Goal: Check status: Check status

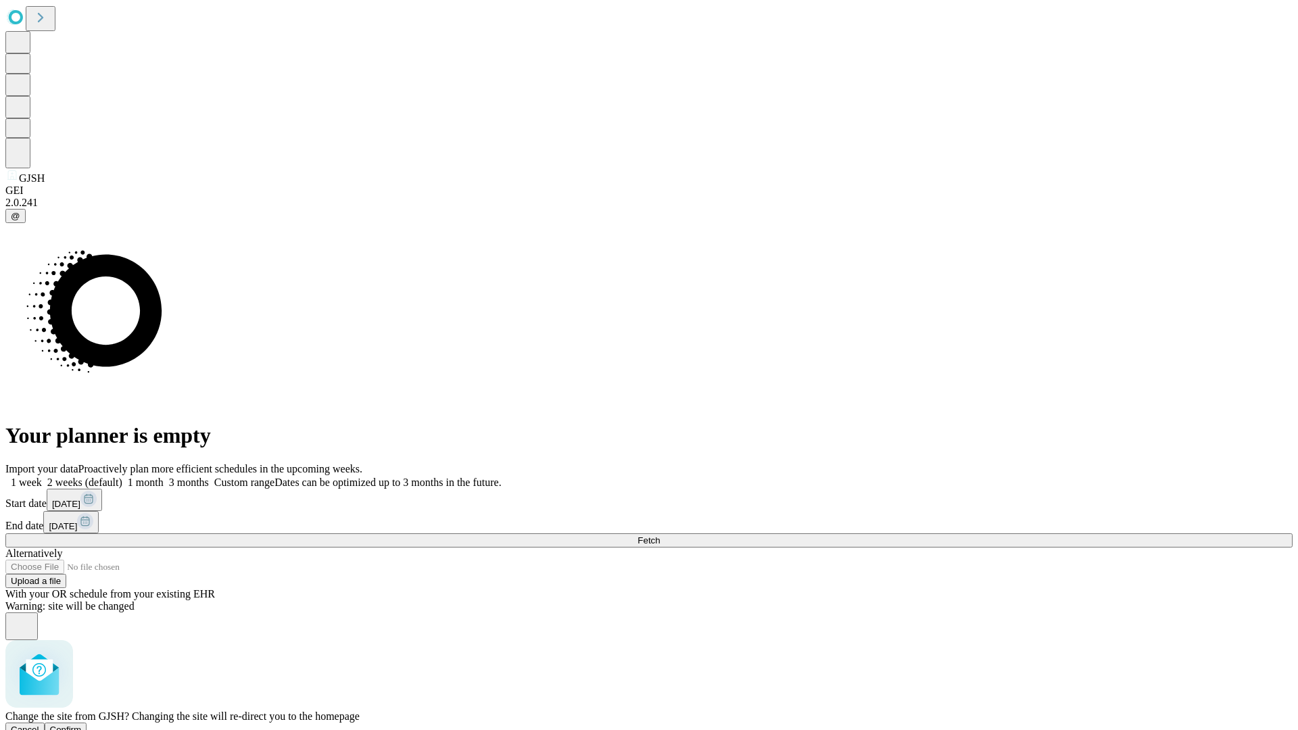
click at [82, 724] on span "Confirm" at bounding box center [66, 729] width 32 height 10
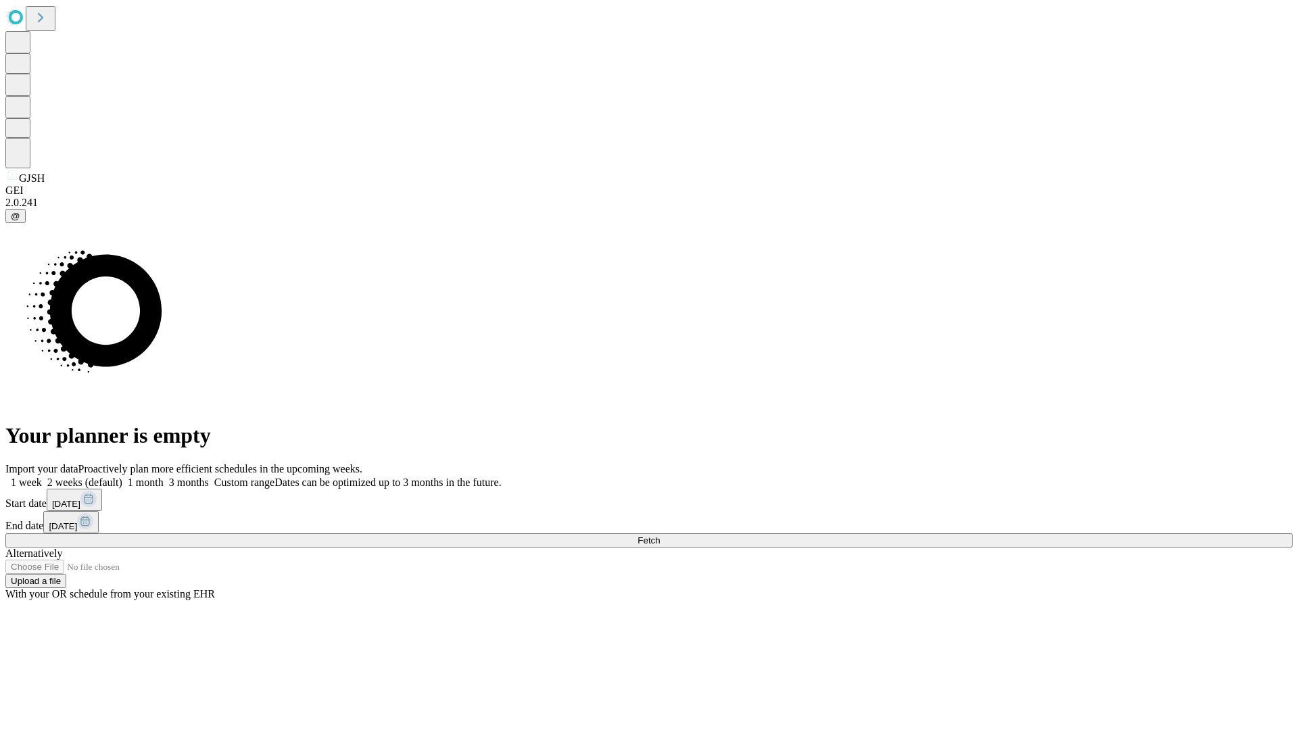
click at [122, 476] on label "2 weeks (default)" at bounding box center [82, 481] width 80 height 11
click at [660, 535] on span "Fetch" at bounding box center [648, 540] width 22 height 10
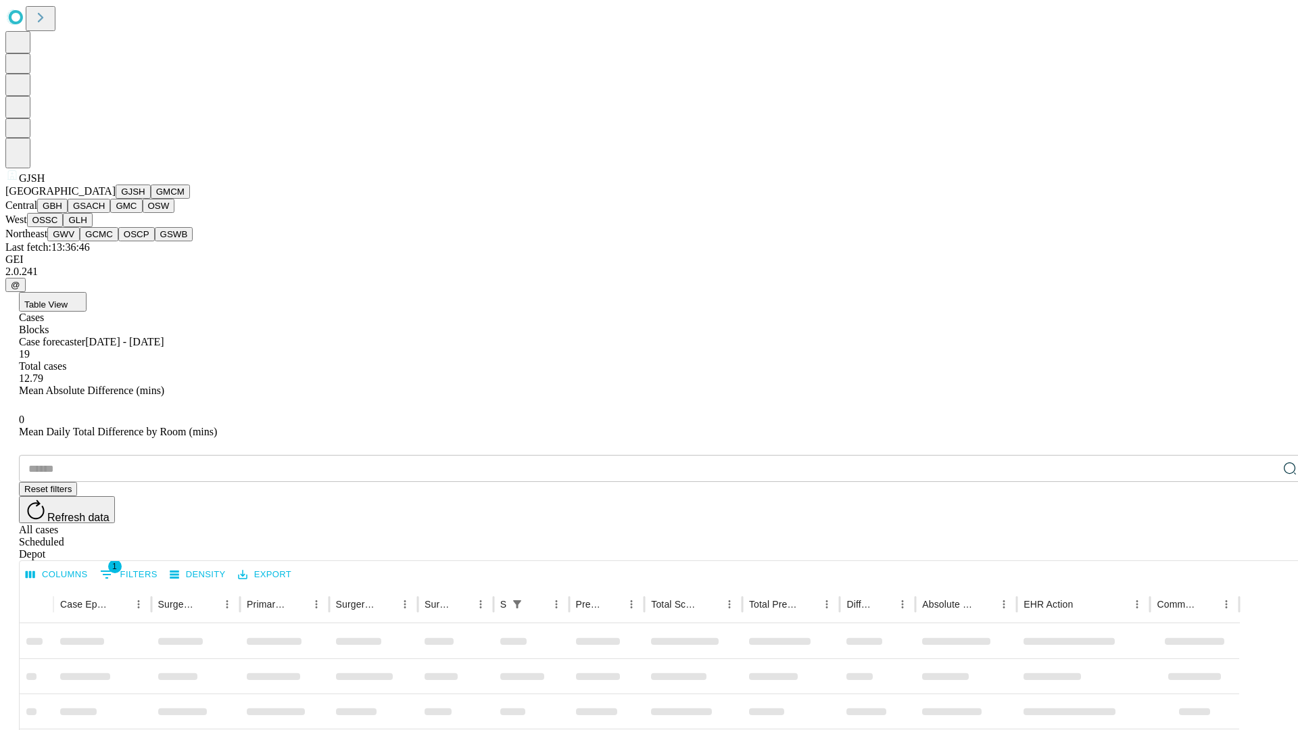
click at [151, 199] on button "GMCM" at bounding box center [170, 192] width 39 height 14
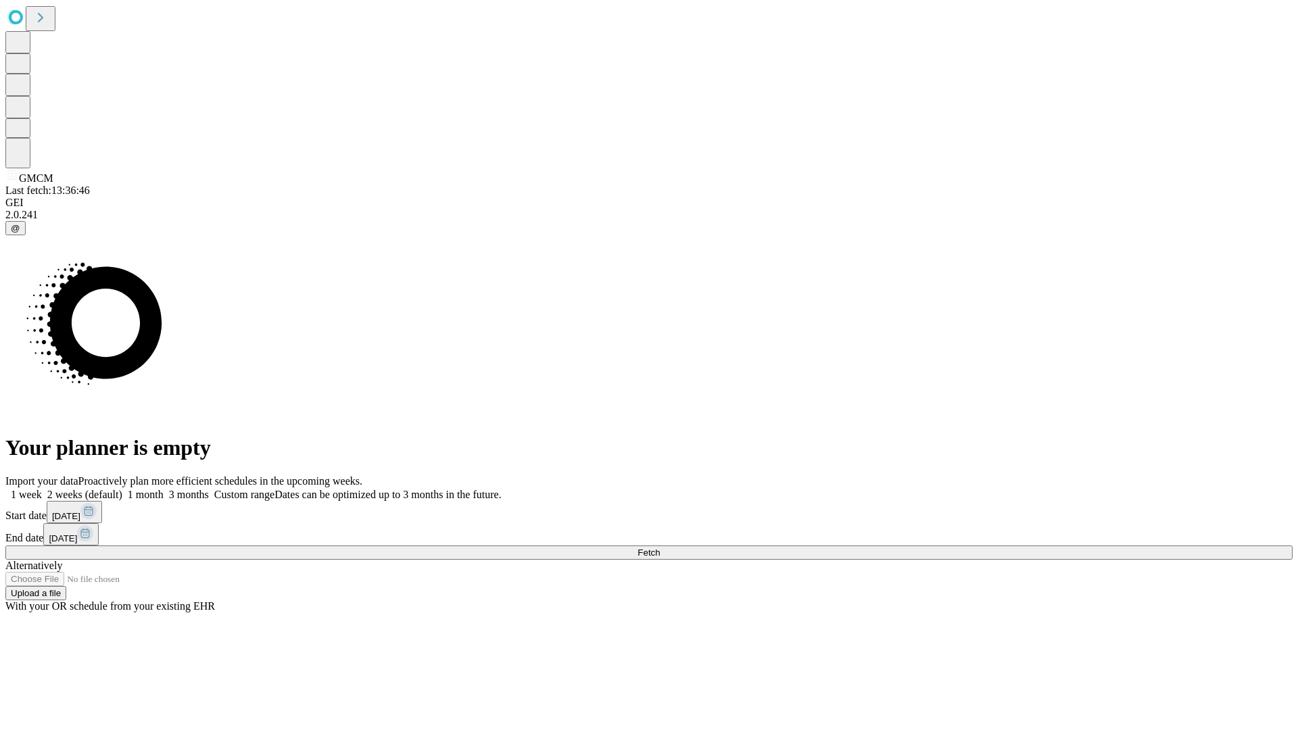
click at [122, 489] on label "2 weeks (default)" at bounding box center [82, 494] width 80 height 11
click at [660, 547] on span "Fetch" at bounding box center [648, 552] width 22 height 10
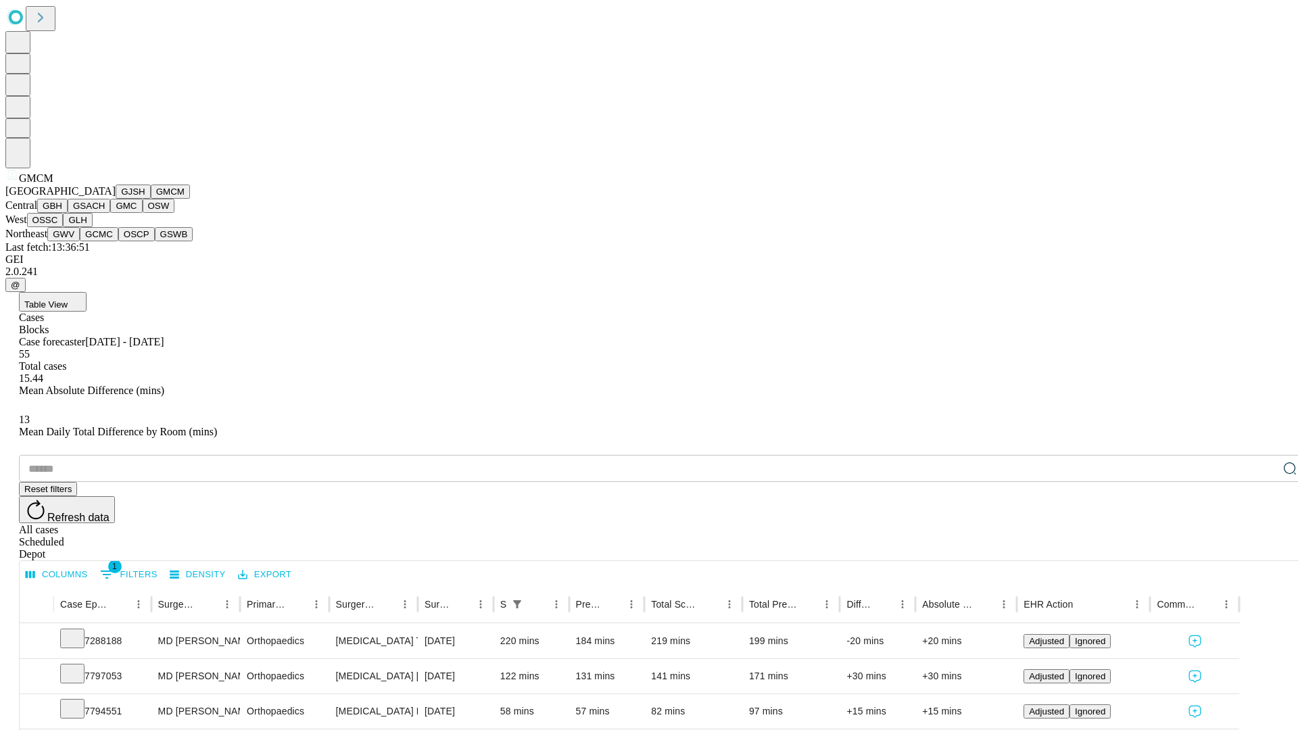
click at [68, 213] on button "GBH" at bounding box center [52, 206] width 30 height 14
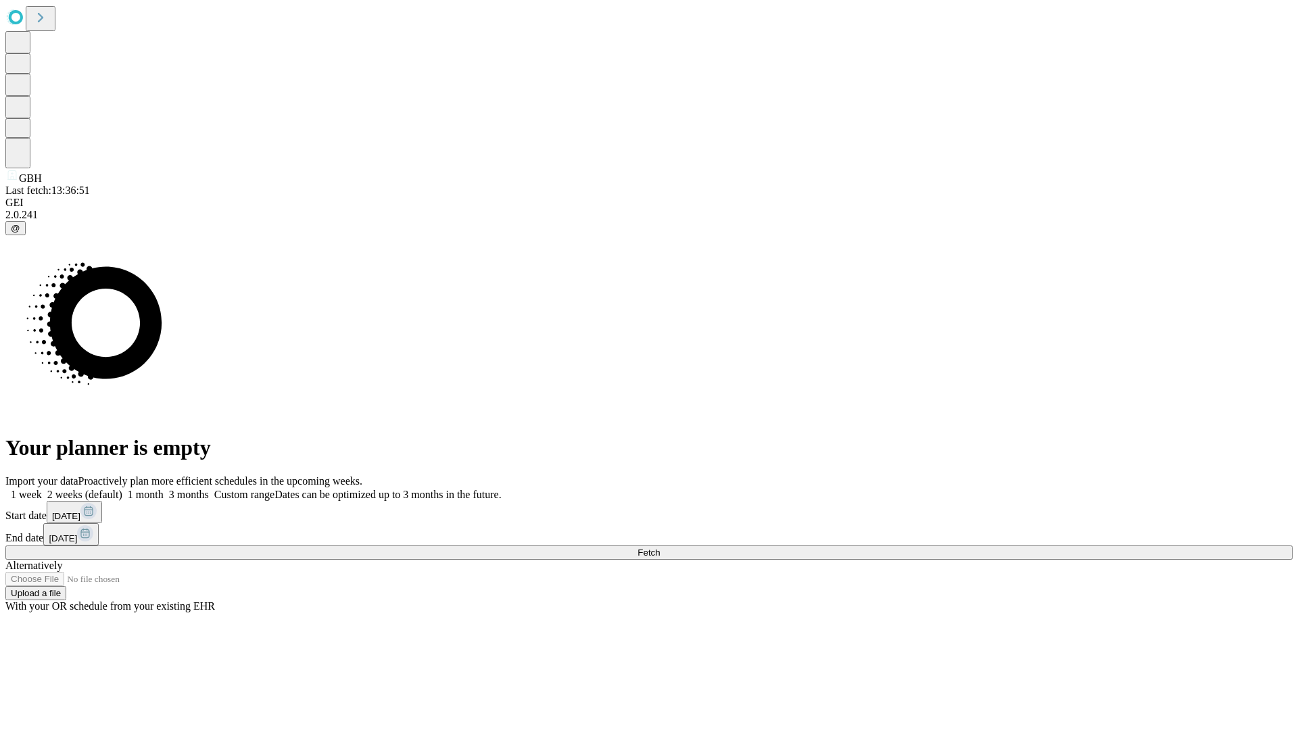
click at [122, 489] on label "2 weeks (default)" at bounding box center [82, 494] width 80 height 11
click at [660, 547] on span "Fetch" at bounding box center [648, 552] width 22 height 10
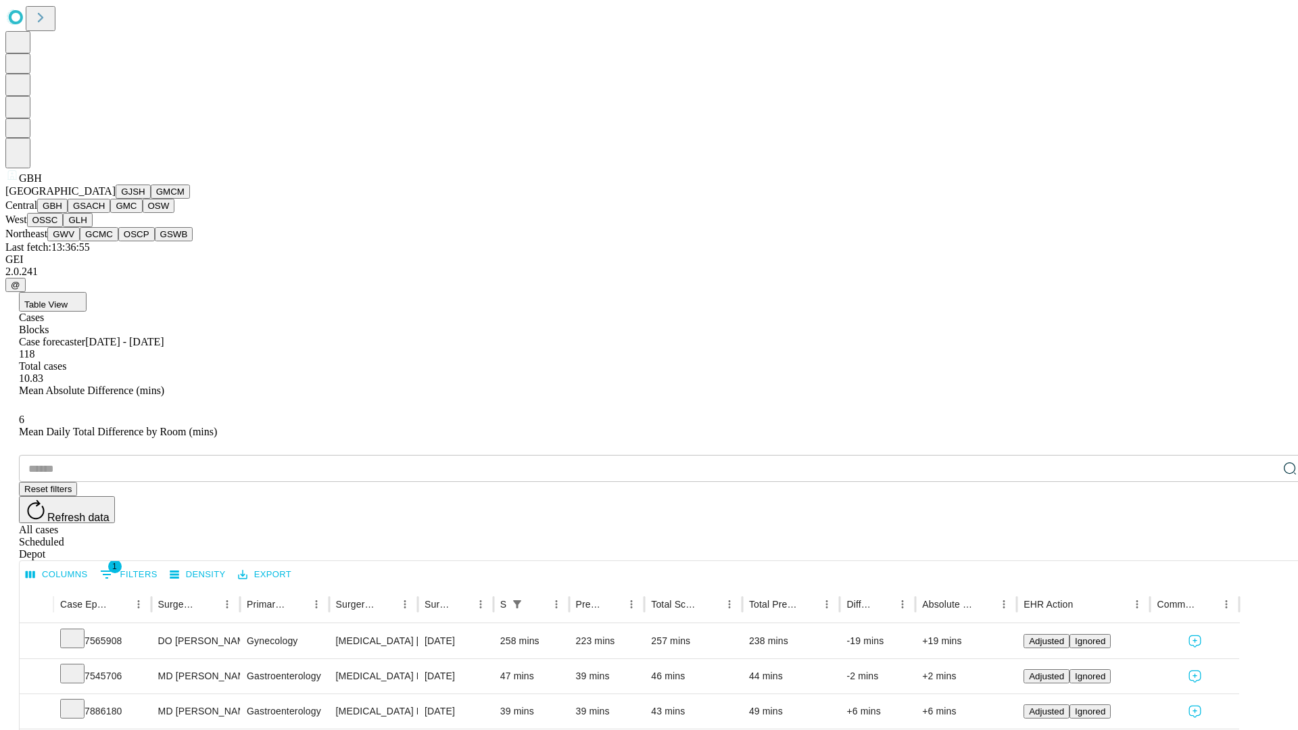
click at [105, 213] on button "GSACH" at bounding box center [89, 206] width 43 height 14
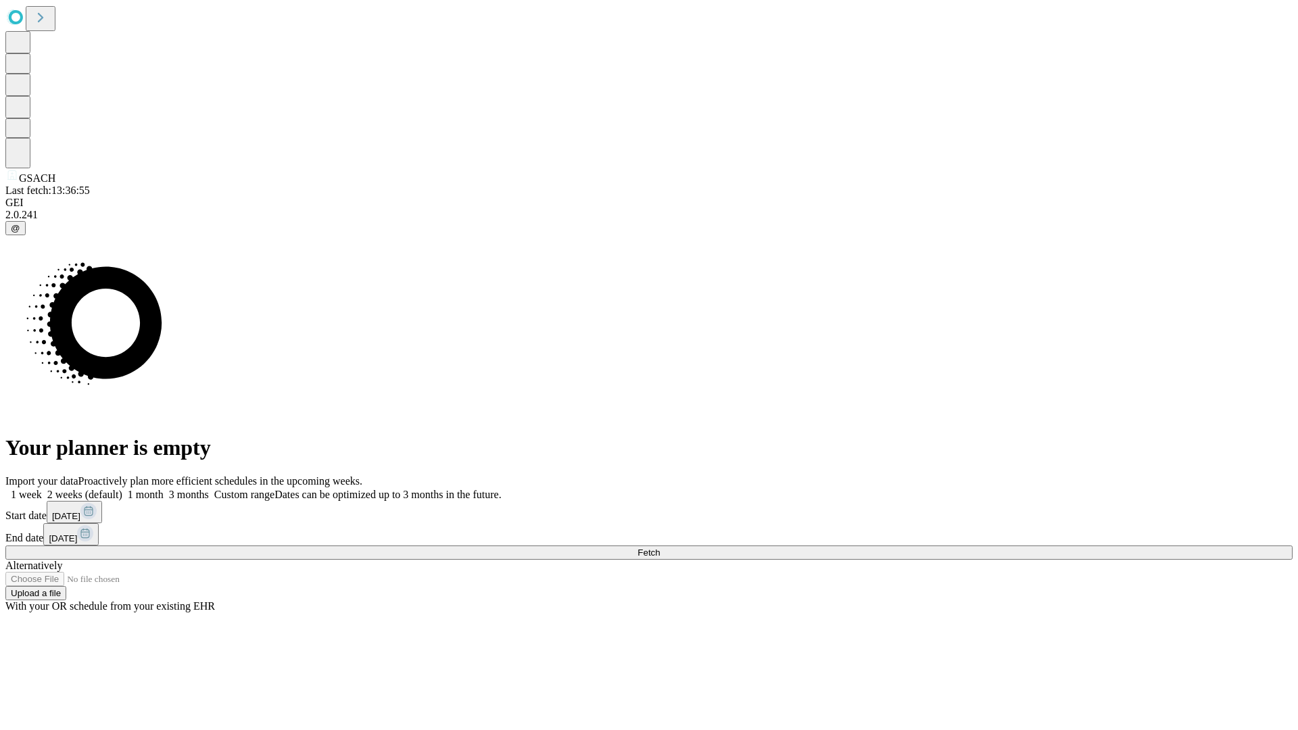
click at [122, 489] on label "2 weeks (default)" at bounding box center [82, 494] width 80 height 11
click at [660, 547] on span "Fetch" at bounding box center [648, 552] width 22 height 10
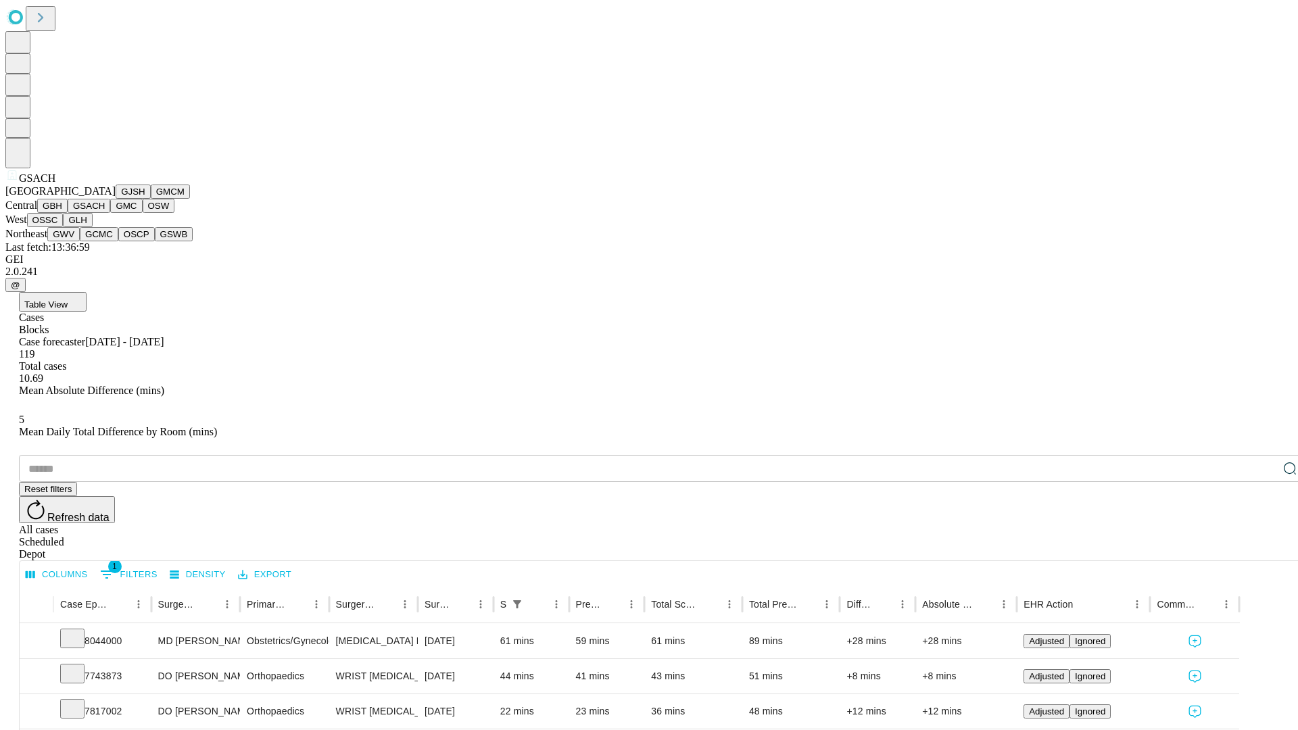
click at [110, 213] on button "GMC" at bounding box center [126, 206] width 32 height 14
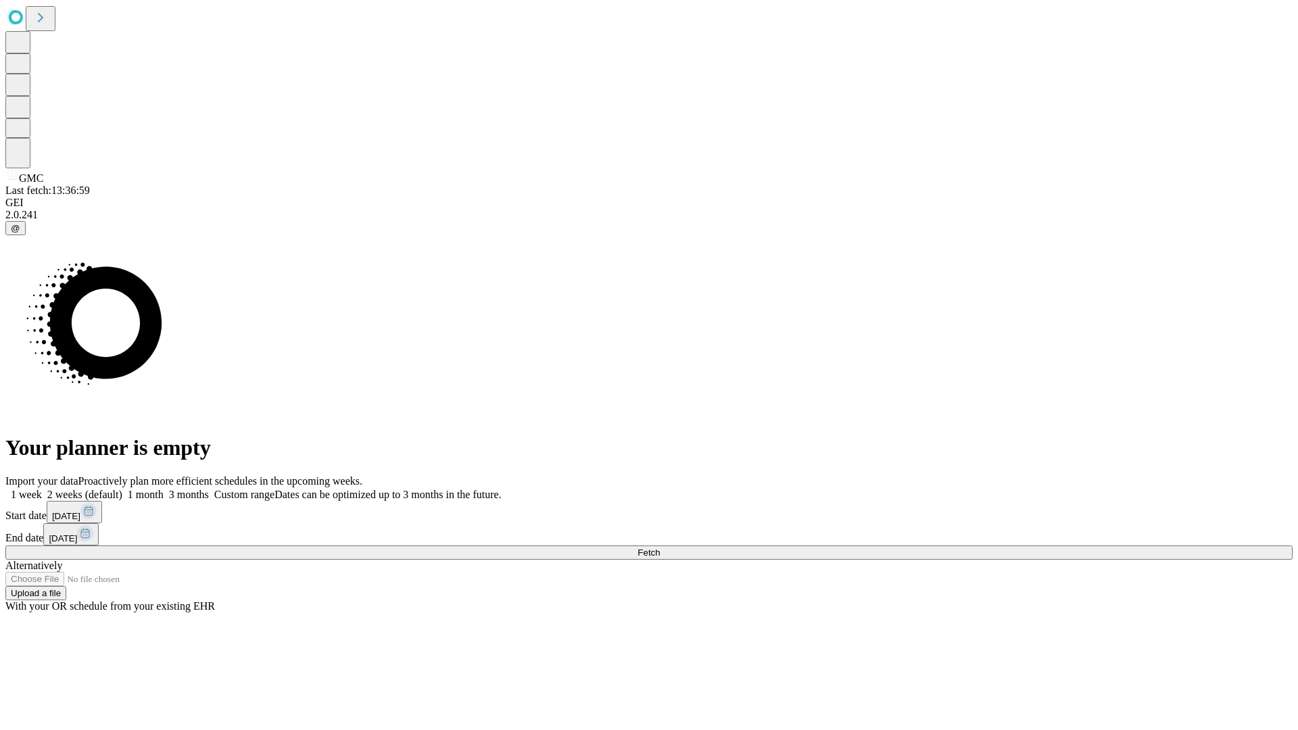
click at [122, 489] on label "2 weeks (default)" at bounding box center [82, 494] width 80 height 11
click at [660, 547] on span "Fetch" at bounding box center [648, 552] width 22 height 10
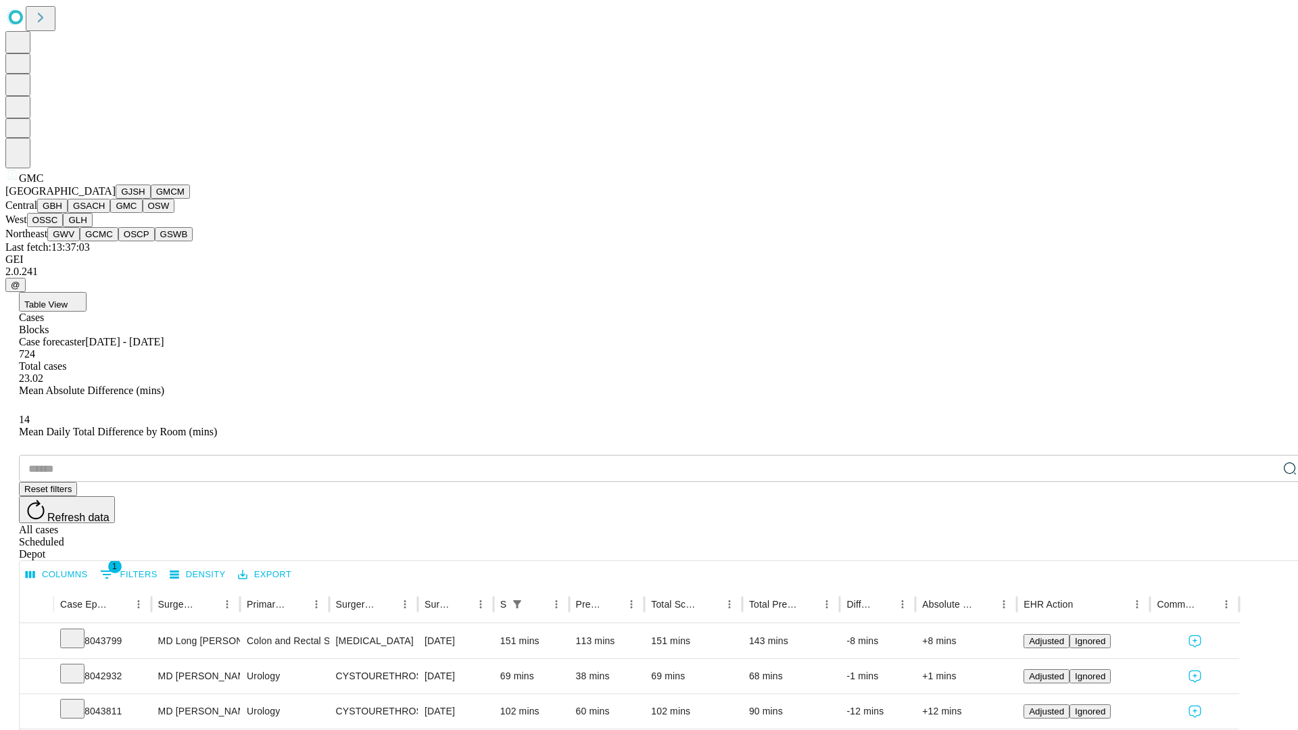
click at [143, 213] on button "OSW" at bounding box center [159, 206] width 32 height 14
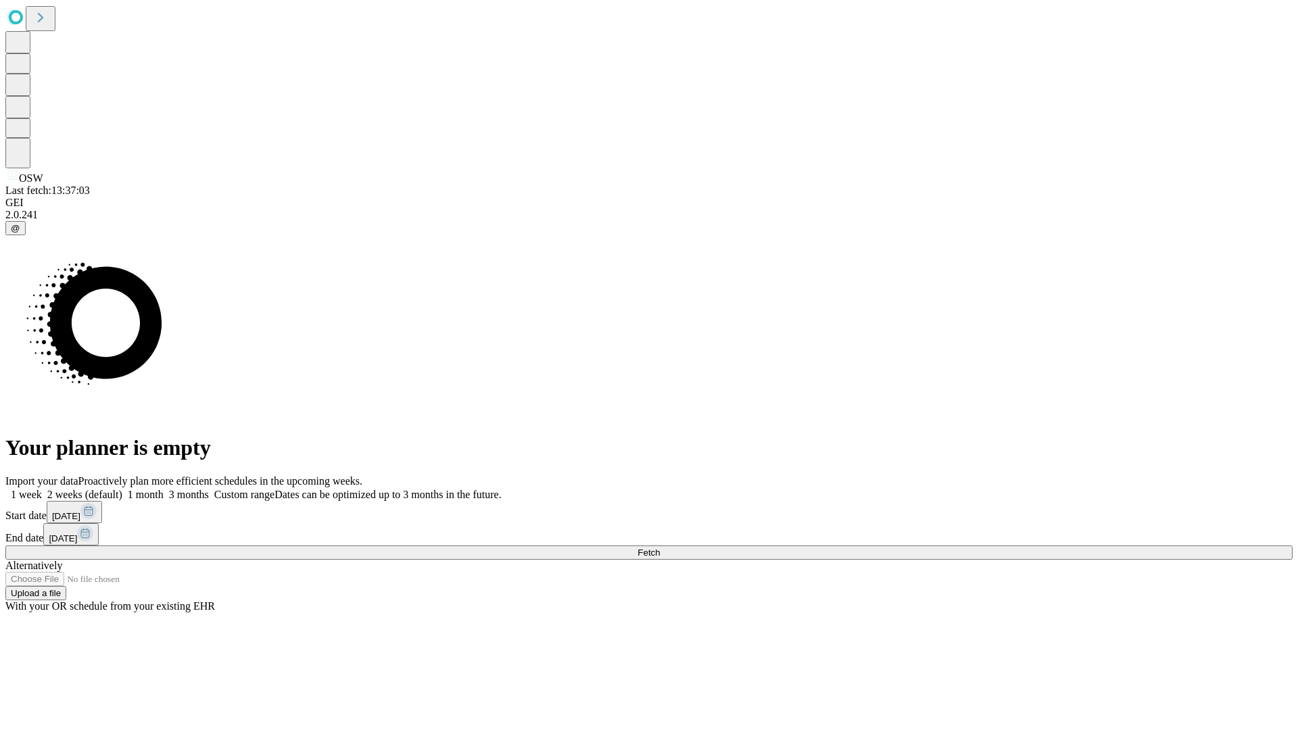
click at [122, 489] on label "2 weeks (default)" at bounding box center [82, 494] width 80 height 11
click at [660, 547] on span "Fetch" at bounding box center [648, 552] width 22 height 10
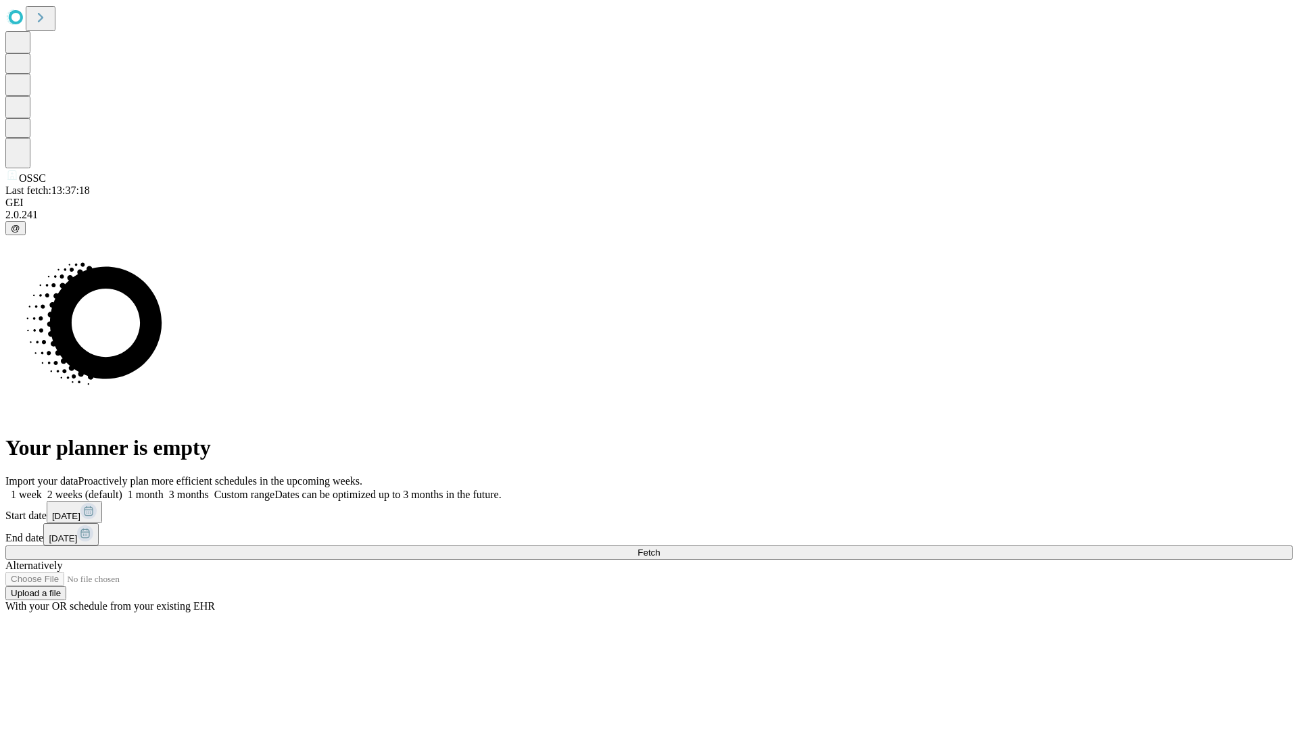
click at [122, 489] on label "2 weeks (default)" at bounding box center [82, 494] width 80 height 11
click at [660, 547] on span "Fetch" at bounding box center [648, 552] width 22 height 10
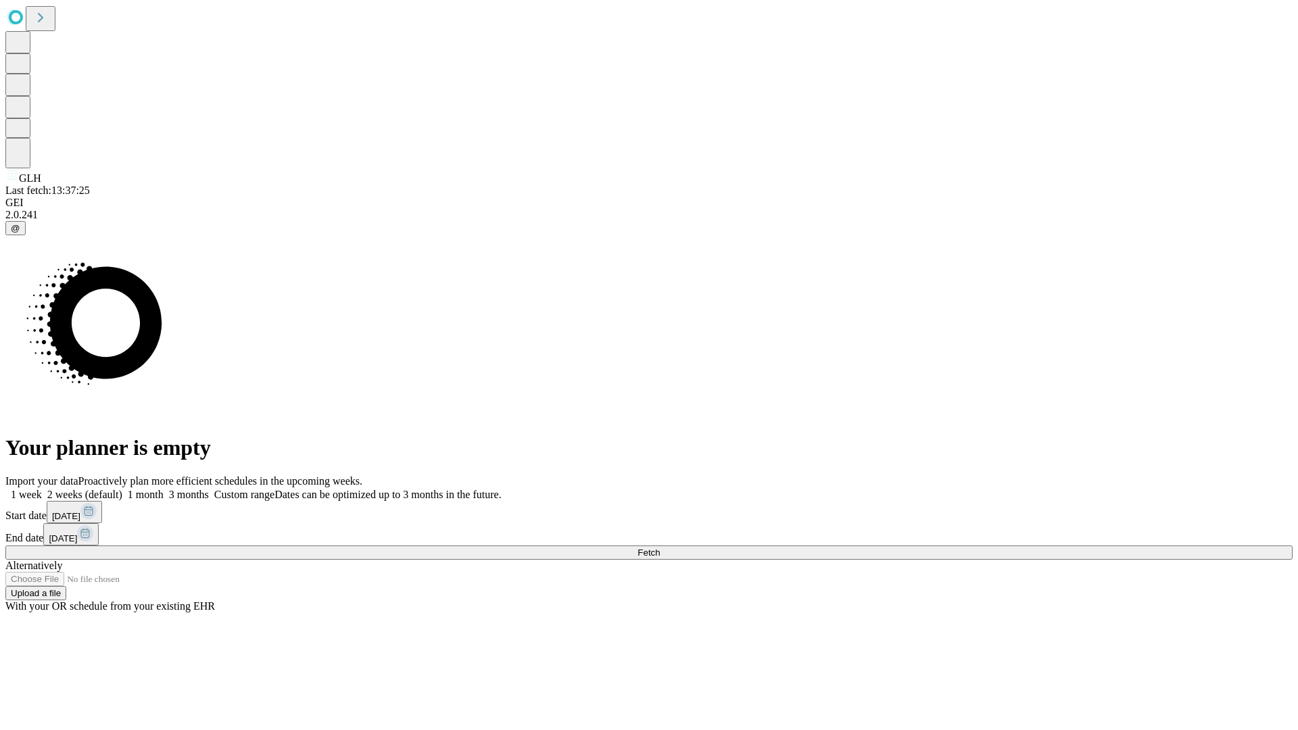
click at [122, 489] on label "2 weeks (default)" at bounding box center [82, 494] width 80 height 11
click at [660, 547] on span "Fetch" at bounding box center [648, 552] width 22 height 10
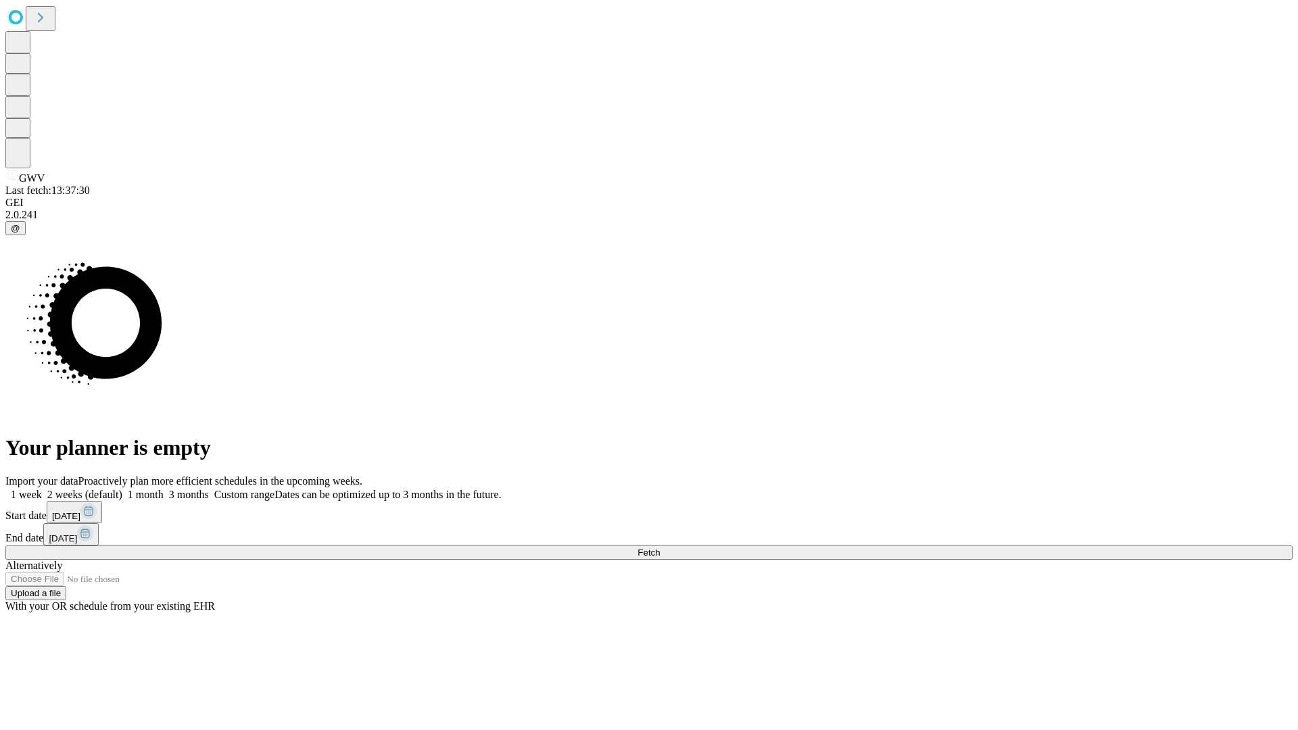
click at [122, 489] on label "2 weeks (default)" at bounding box center [82, 494] width 80 height 11
click at [660, 547] on span "Fetch" at bounding box center [648, 552] width 22 height 10
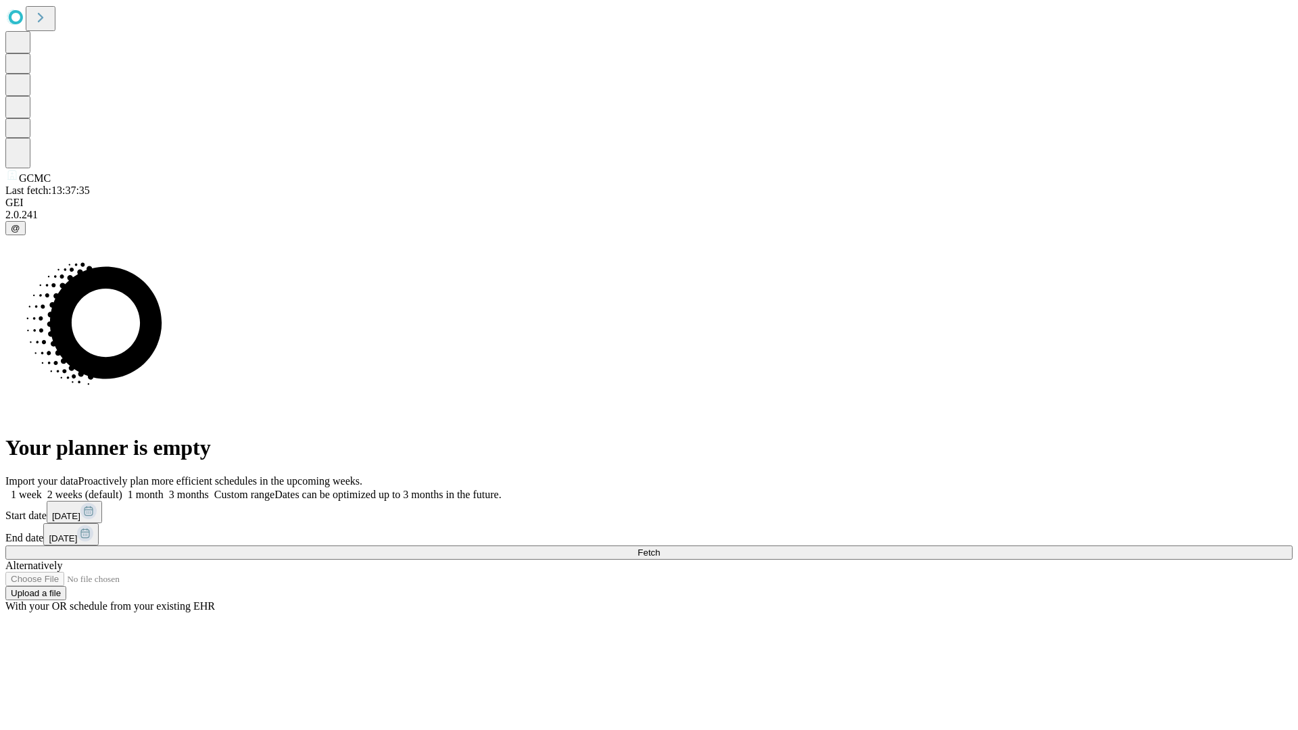
click at [122, 489] on label "2 weeks (default)" at bounding box center [82, 494] width 80 height 11
click at [660, 547] on span "Fetch" at bounding box center [648, 552] width 22 height 10
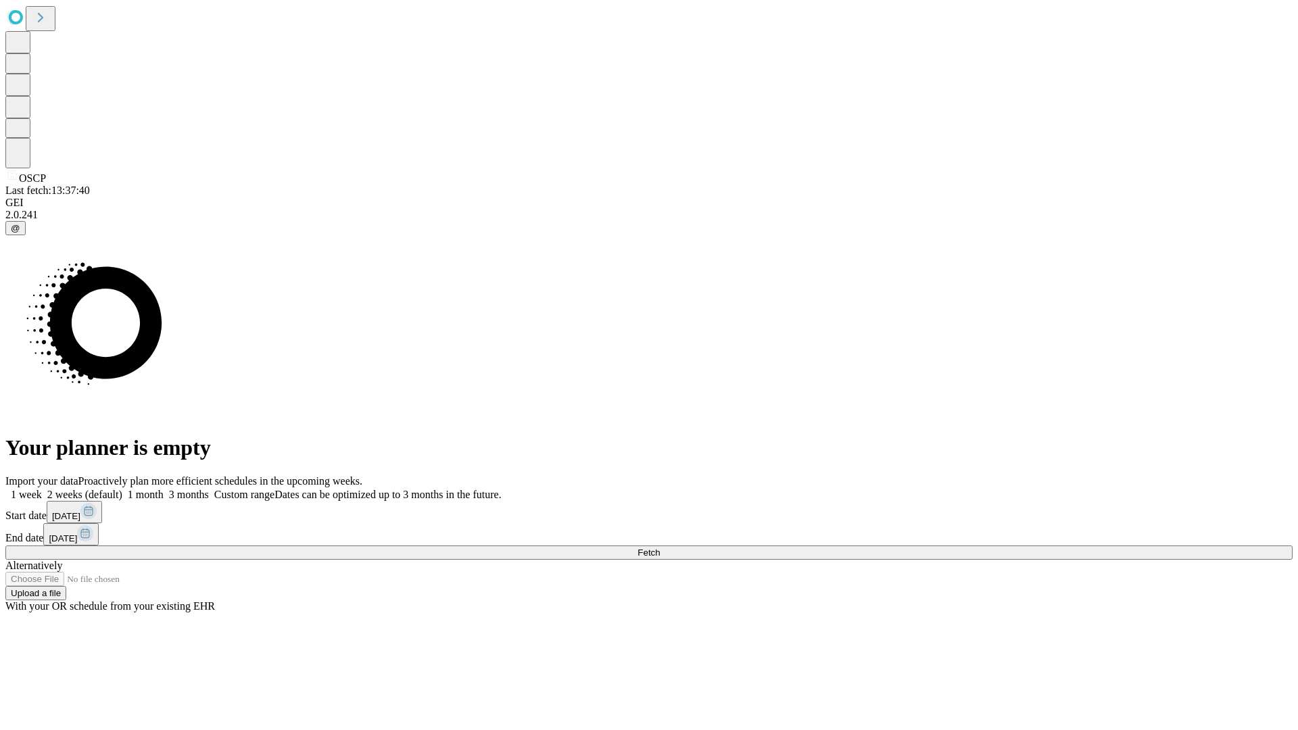
click at [122, 489] on label "2 weeks (default)" at bounding box center [82, 494] width 80 height 11
click at [660, 547] on span "Fetch" at bounding box center [648, 552] width 22 height 10
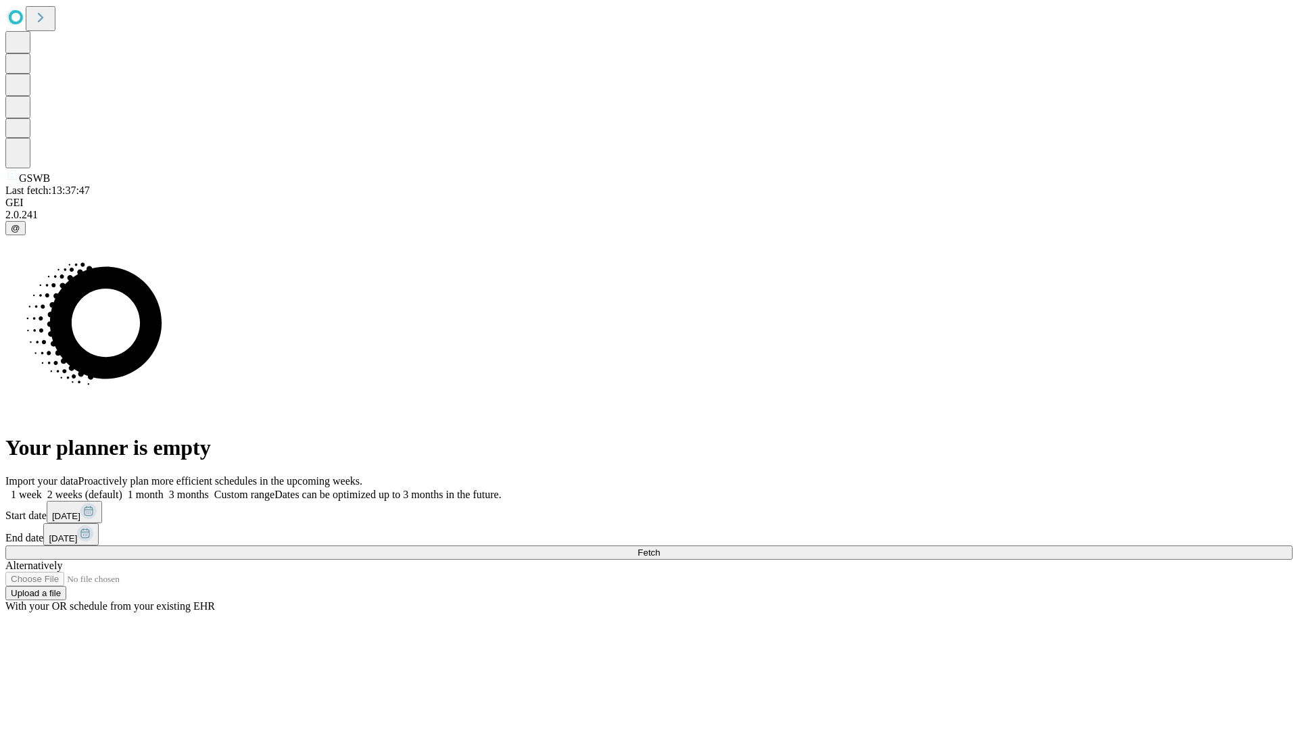
click at [122, 489] on label "2 weeks (default)" at bounding box center [82, 494] width 80 height 11
click at [660, 547] on span "Fetch" at bounding box center [648, 552] width 22 height 10
